Goal: Task Accomplishment & Management: Manage account settings

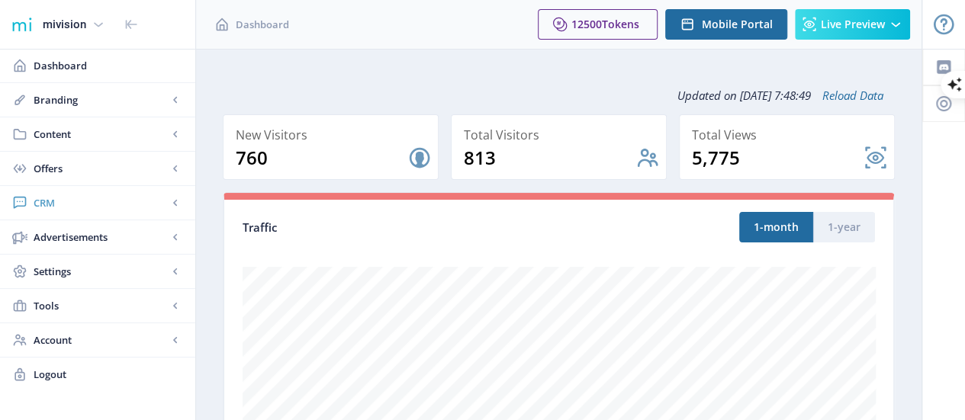
click at [56, 198] on span "CRM" at bounding box center [101, 202] width 134 height 15
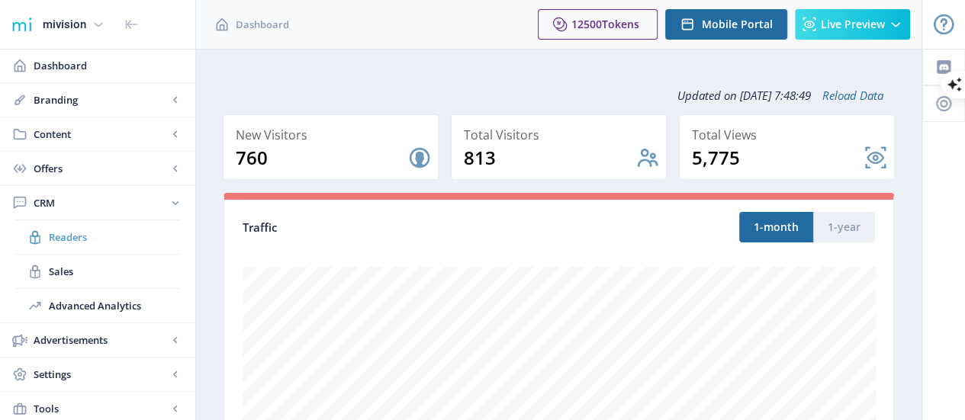
click at [66, 237] on span "Readers" at bounding box center [114, 237] width 131 height 15
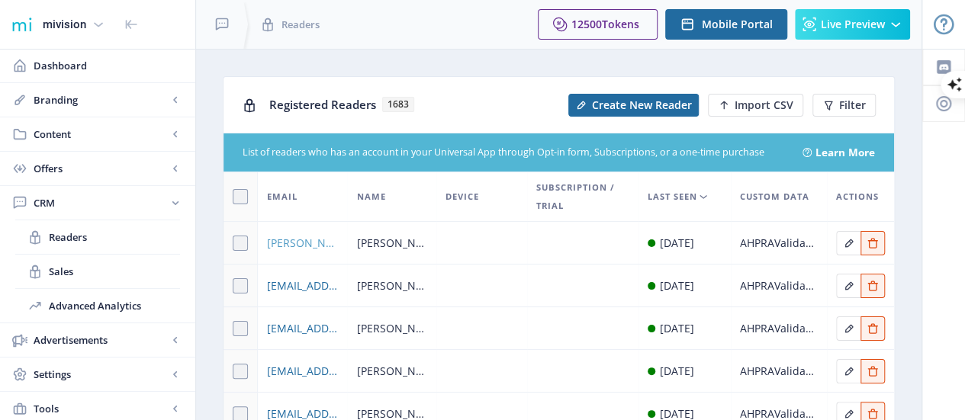
click at [278, 240] on span "[PERSON_NAME][EMAIL_ADDRESS][PERSON_NAME][PERSON_NAME][DOMAIN_NAME]" at bounding box center [302, 243] width 71 height 18
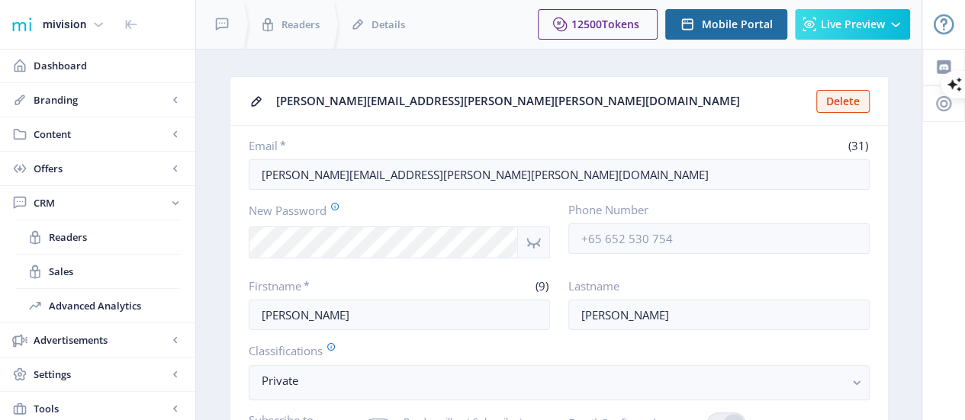
scroll to position [1, 0]
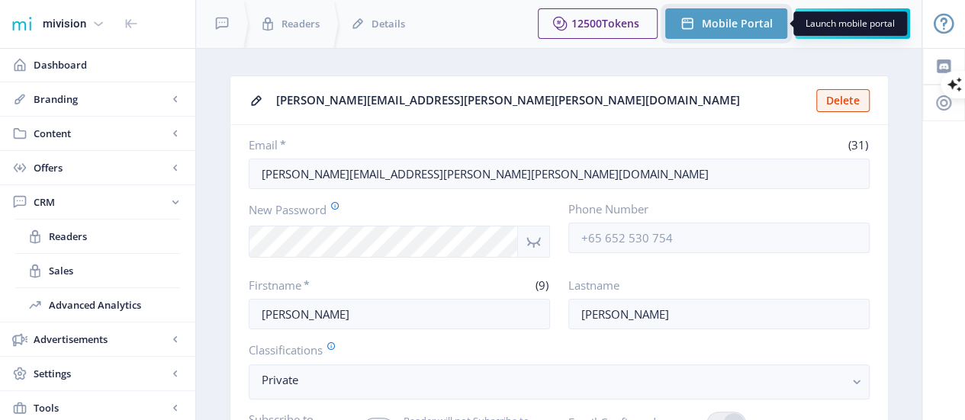
click at [706, 25] on span "Mobile Portal" at bounding box center [737, 24] width 71 height 12
